Goal: Find specific page/section: Find specific page/section

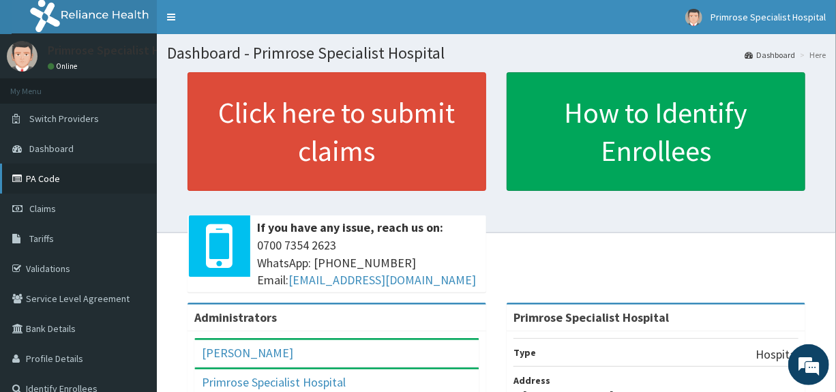
click at [46, 179] on link "PA Code" at bounding box center [78, 179] width 157 height 30
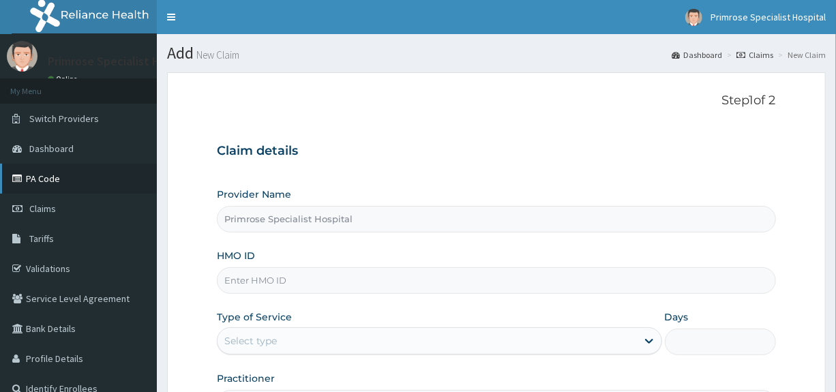
click at [50, 169] on link "PA Code" at bounding box center [78, 179] width 157 height 30
